Goal: Task Accomplishment & Management: Use online tool/utility

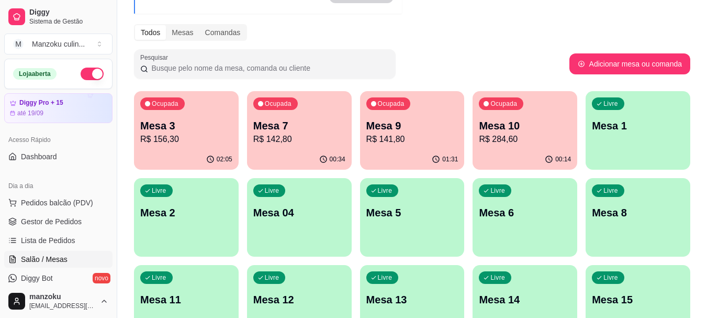
scroll to position [105, 0]
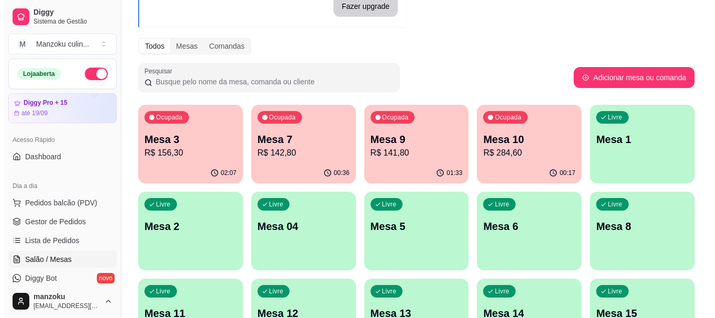
scroll to position [99, 0]
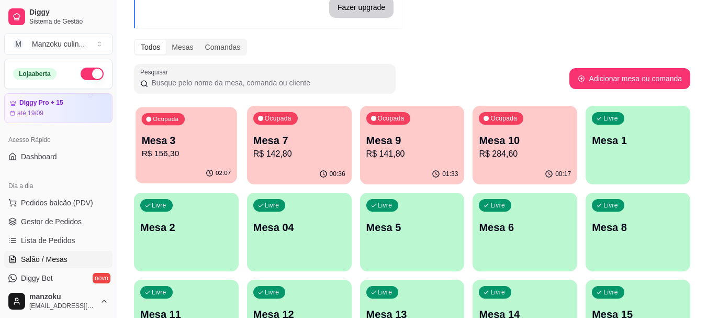
click at [193, 145] on p "Mesa 3" at bounding box center [186, 140] width 89 height 14
click at [300, 141] on p "Mesa 7" at bounding box center [299, 140] width 92 height 15
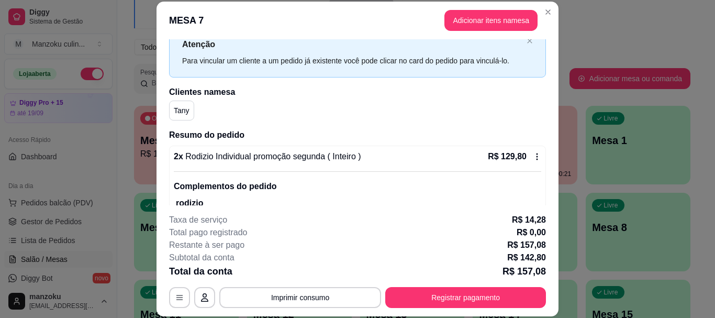
scroll to position [52, 0]
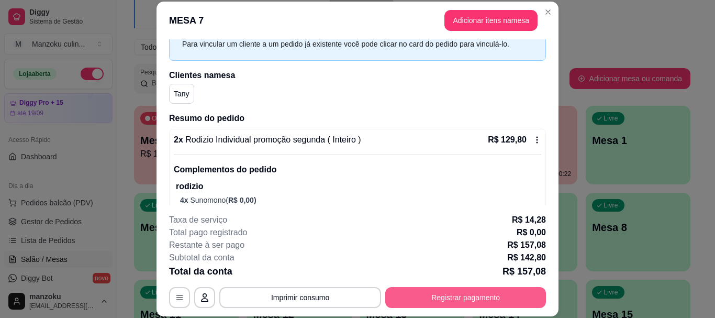
click at [488, 289] on button "Registrar pagamento" at bounding box center [465, 297] width 161 height 21
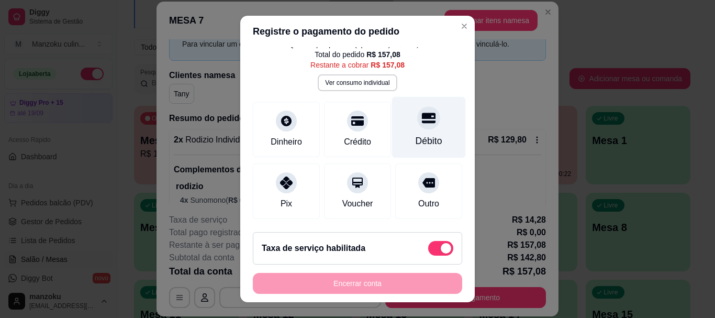
scroll to position [105, 0]
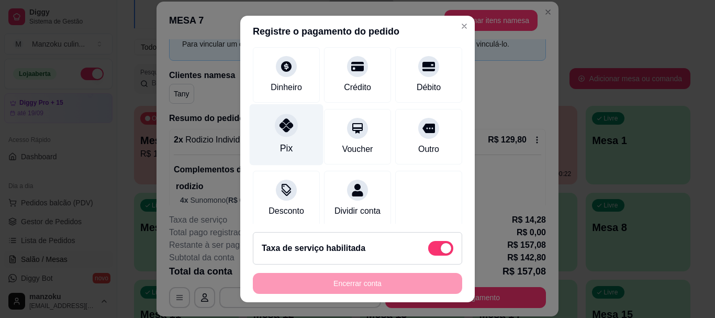
click at [288, 143] on div "Pix" at bounding box center [287, 134] width 74 height 61
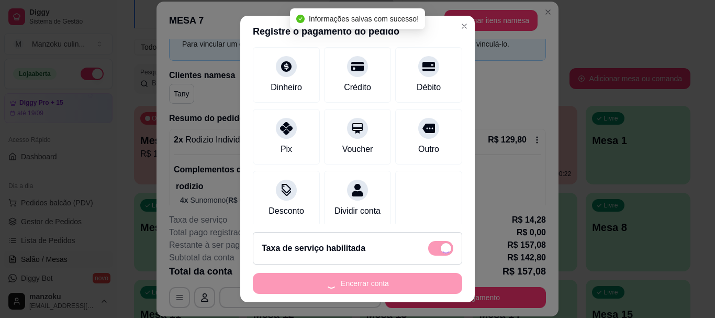
type input "R$ 0,00"
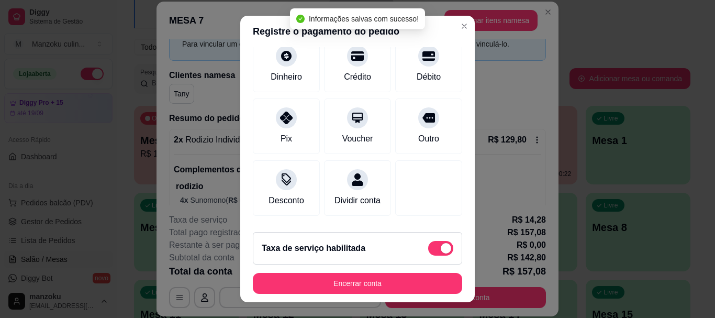
scroll to position [94, 0]
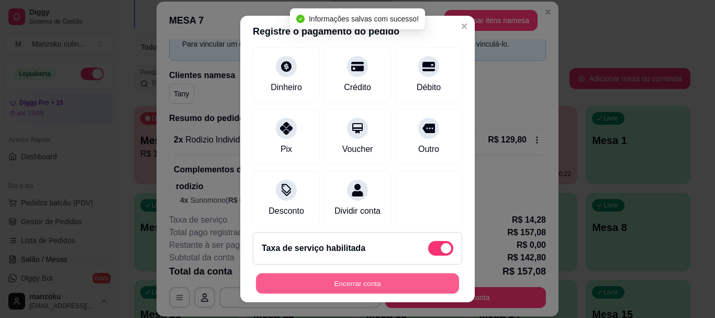
click at [382, 285] on button "Encerrar conta" at bounding box center [357, 283] width 203 height 20
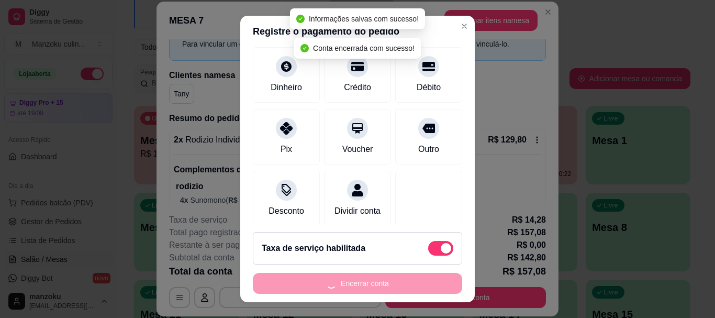
scroll to position [0, 0]
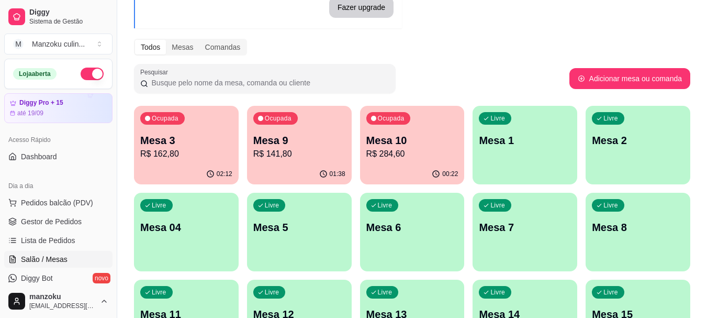
click at [695, 13] on div "Melhore seu plano Você tem 15 mesas / comandas disponíveis. Obtenha o Diggy Pro…" at bounding box center [412, 198] width 590 height 517
click at [178, 122] on span "Ocupada" at bounding box center [166, 119] width 29 height 8
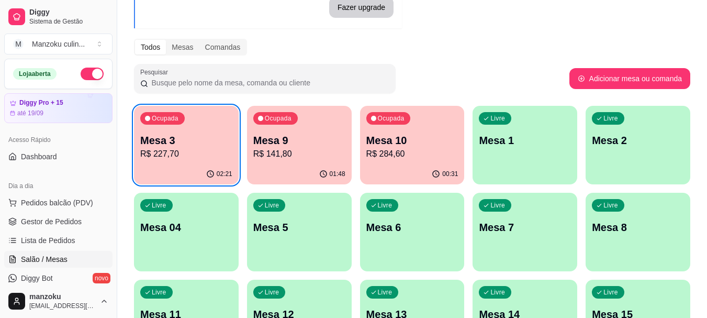
click at [267, 160] on div "Ocupada Mesa 9 R$ 141,80" at bounding box center [299, 135] width 105 height 58
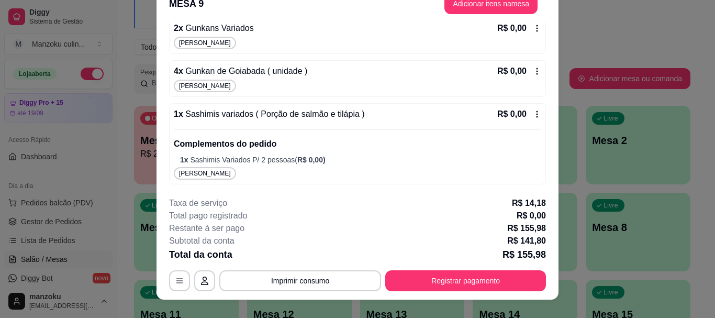
scroll to position [32, 0]
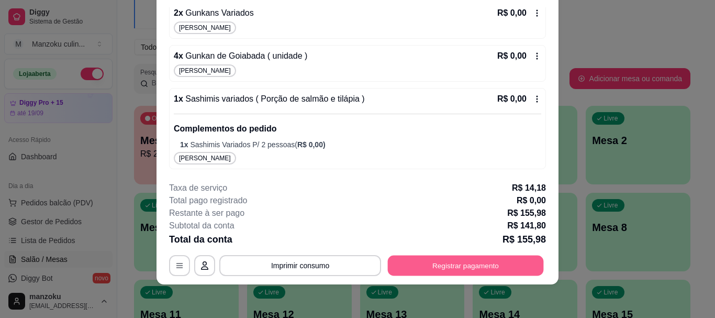
click at [415, 266] on button "Registrar pagamento" at bounding box center [466, 265] width 156 height 20
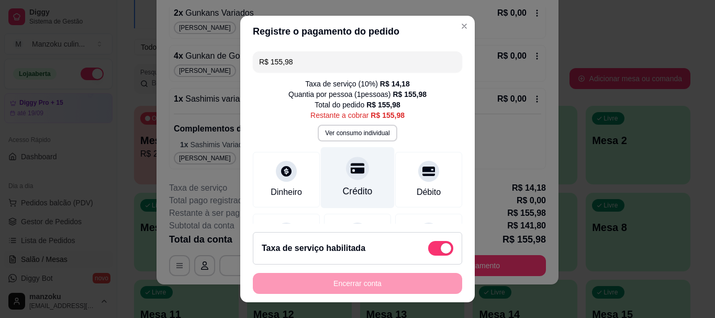
scroll to position [52, 0]
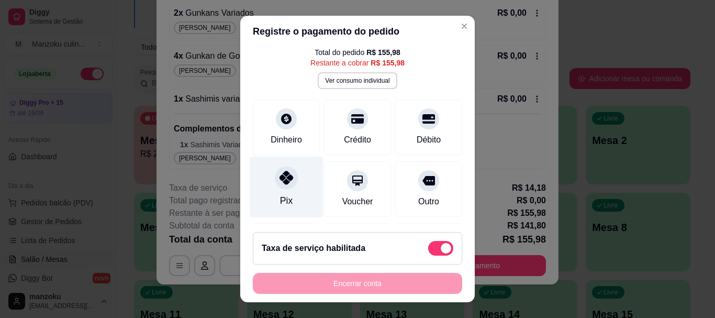
click at [279, 184] on icon at bounding box center [286, 178] width 14 height 14
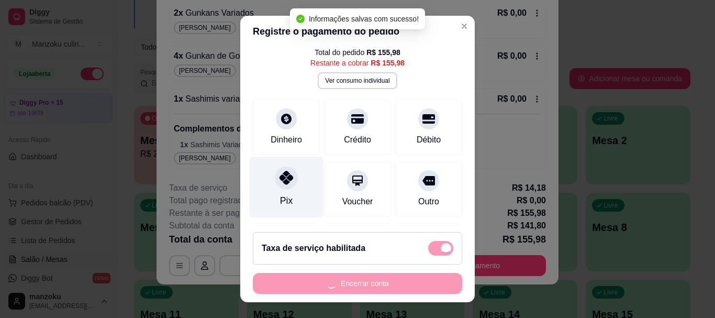
type input "R$ 0,00"
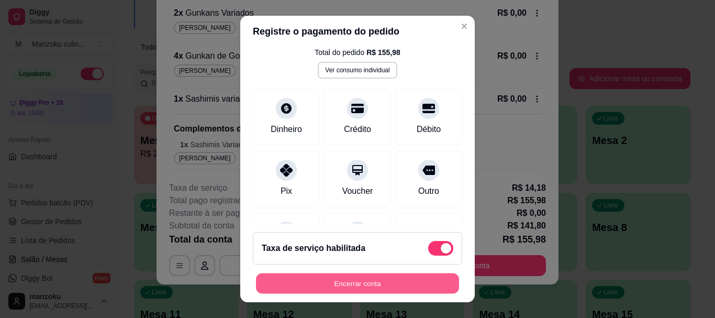
click at [364, 285] on button "Encerrar conta" at bounding box center [357, 283] width 203 height 20
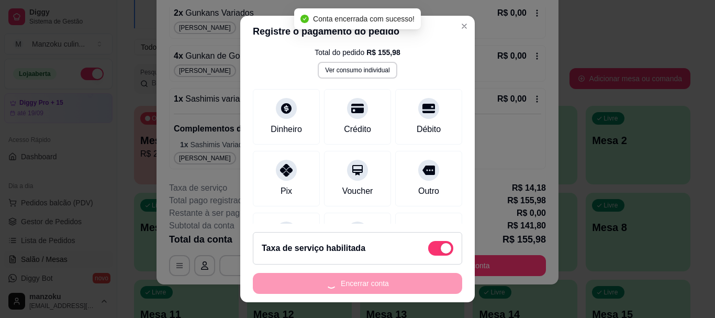
scroll to position [0, 0]
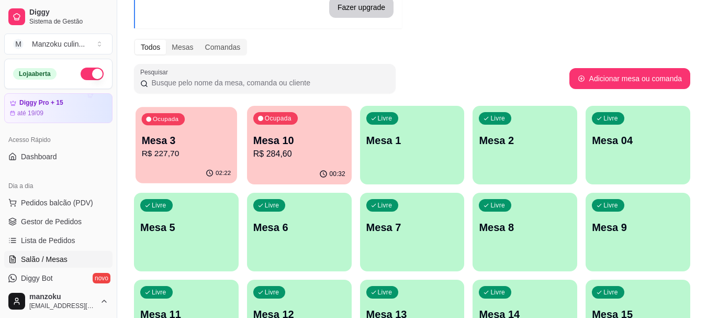
click at [167, 155] on p "R$ 227,70" at bounding box center [186, 154] width 89 height 12
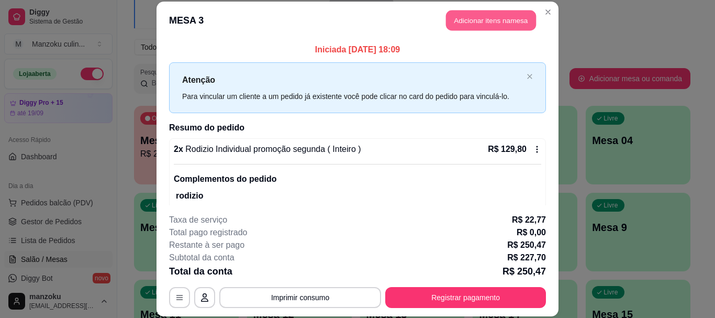
click at [482, 25] on button "Adicionar itens na mesa" at bounding box center [491, 20] width 90 height 20
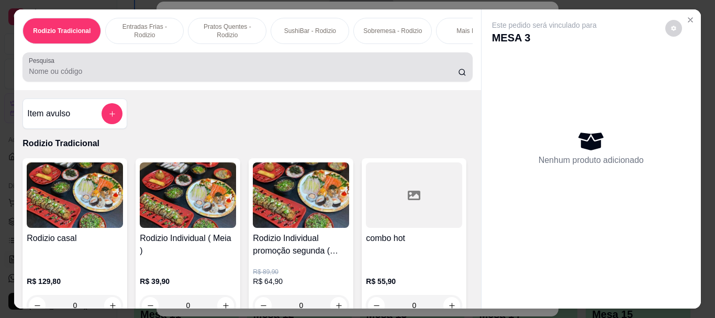
click at [224, 73] on input "Pesquisa" at bounding box center [243, 71] width 429 height 10
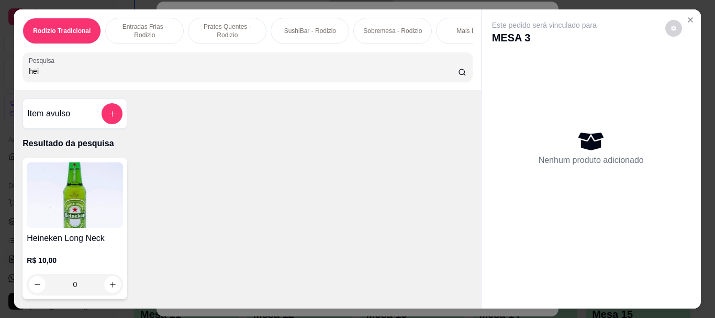
type input "hei"
click at [112, 291] on div "0" at bounding box center [75, 284] width 96 height 21
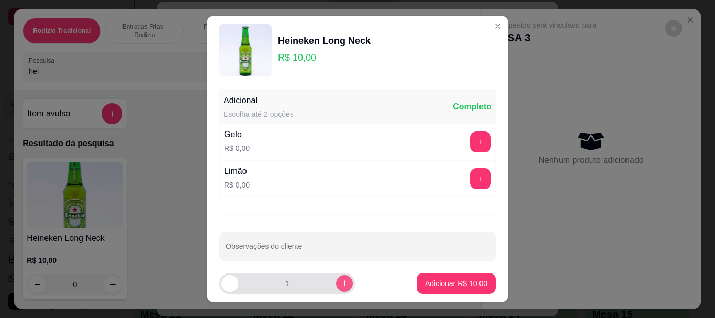
click at [338, 280] on button "increase-product-quantity" at bounding box center [344, 283] width 17 height 17
type input "2"
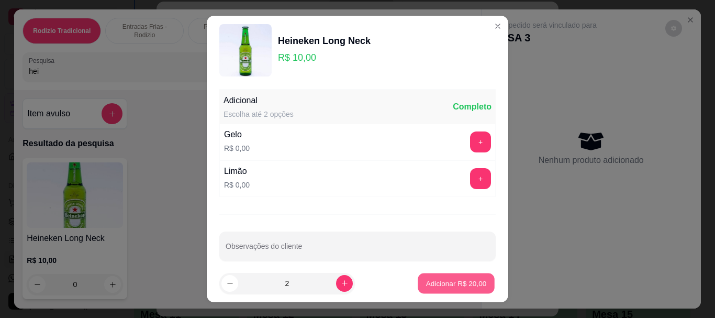
click at [417, 280] on button "Adicionar R$ 20,00" at bounding box center [455, 283] width 77 height 20
type input "2"
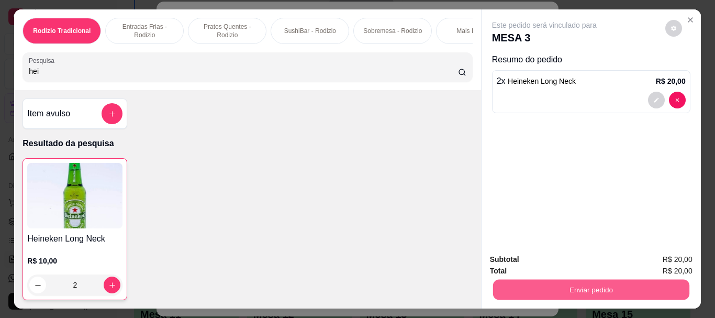
click at [587, 286] on button "Enviar pedido" at bounding box center [590, 289] width 196 height 20
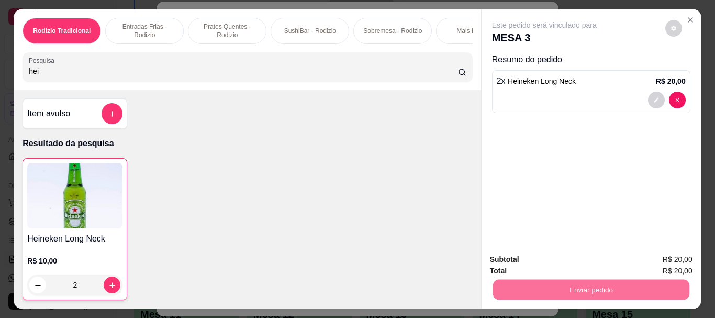
click at [545, 259] on button "Não registrar e enviar pedido" at bounding box center [556, 259] width 106 height 19
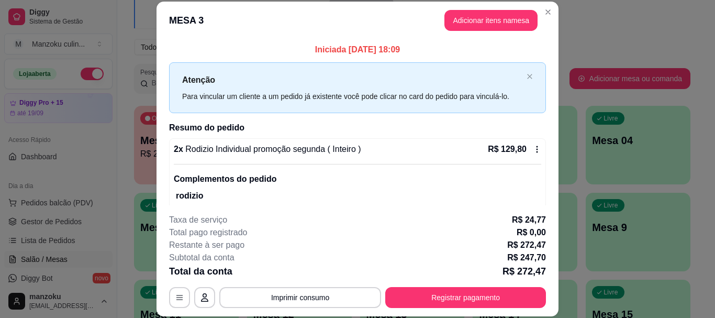
click at [382, 33] on header "MESA 3 Adicionar itens na mesa" at bounding box center [357, 21] width 402 height 38
